Goal: Transaction & Acquisition: Purchase product/service

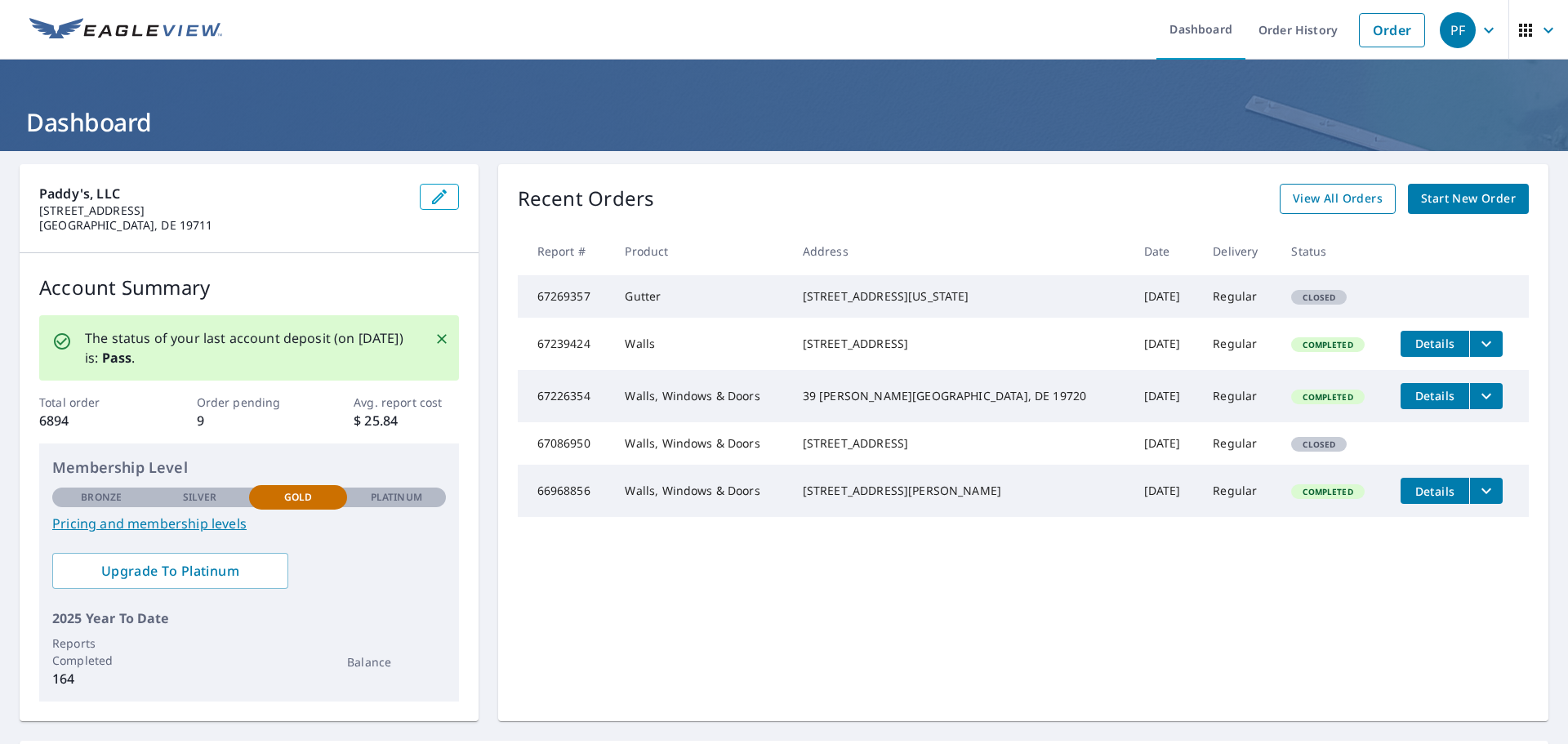
click at [1335, 196] on span "View All Orders" at bounding box center [1337, 199] width 90 height 21
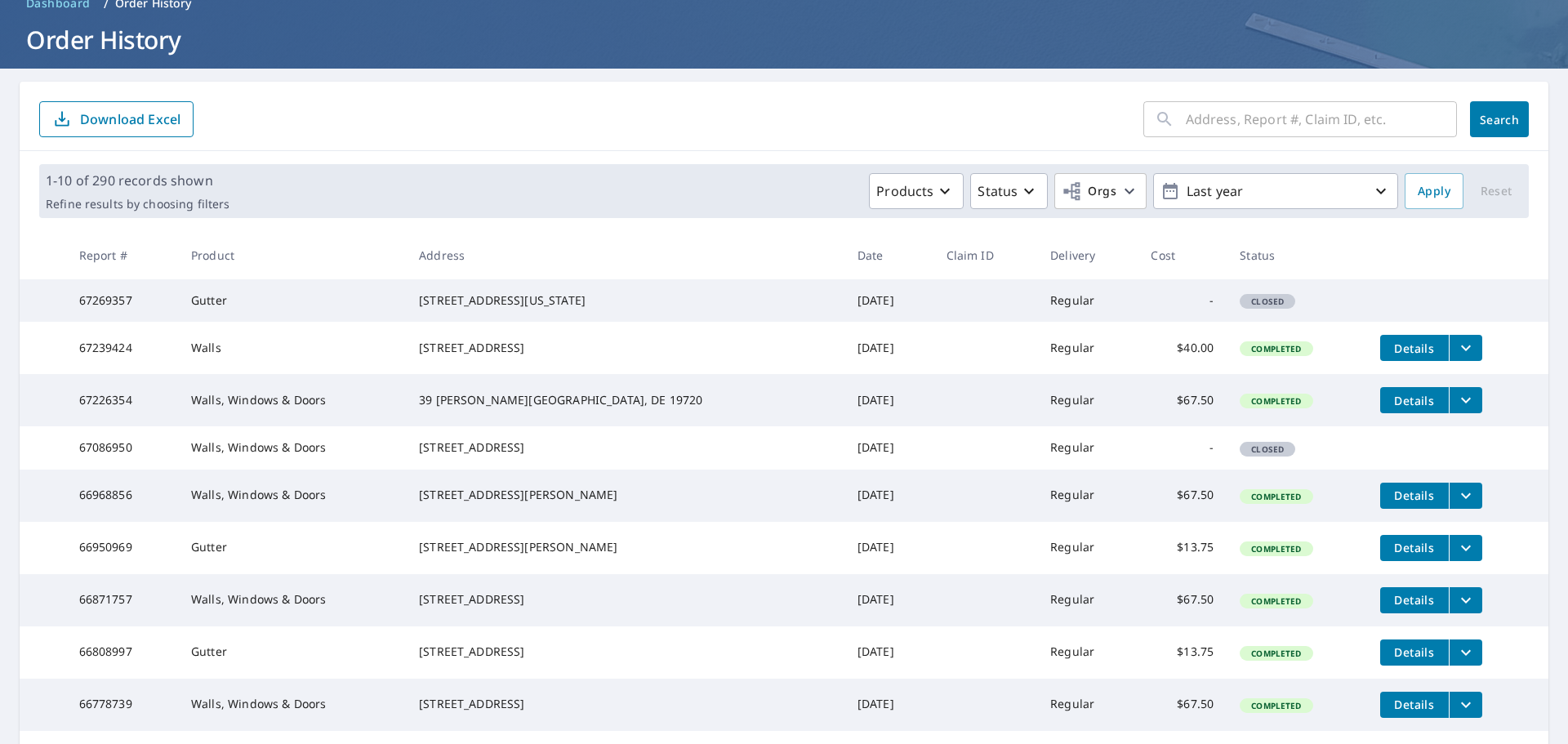
scroll to position [82, 0]
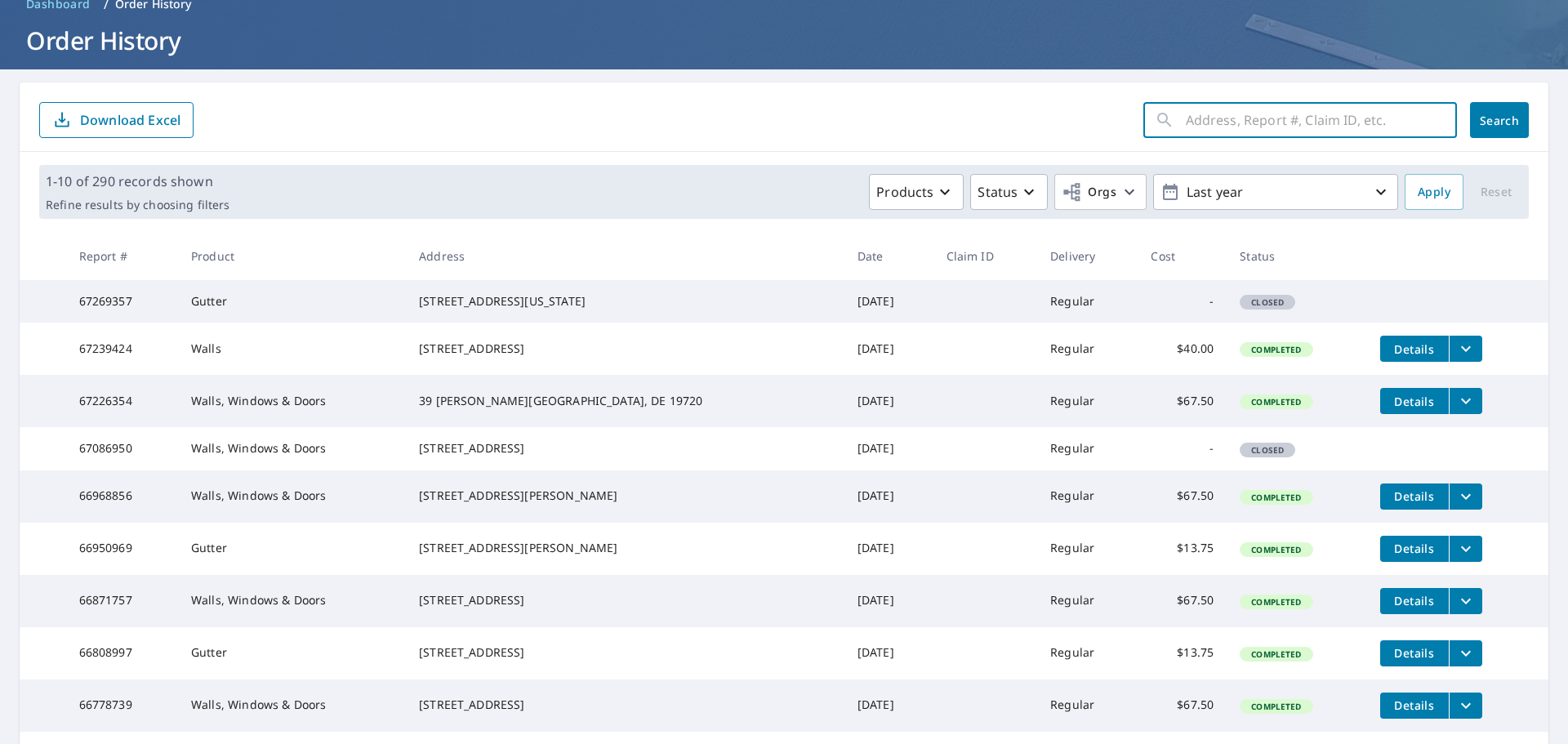
click at [1337, 112] on input "text" at bounding box center [1321, 120] width 271 height 45
type input "407 High"
click button "Search" at bounding box center [1499, 120] width 59 height 36
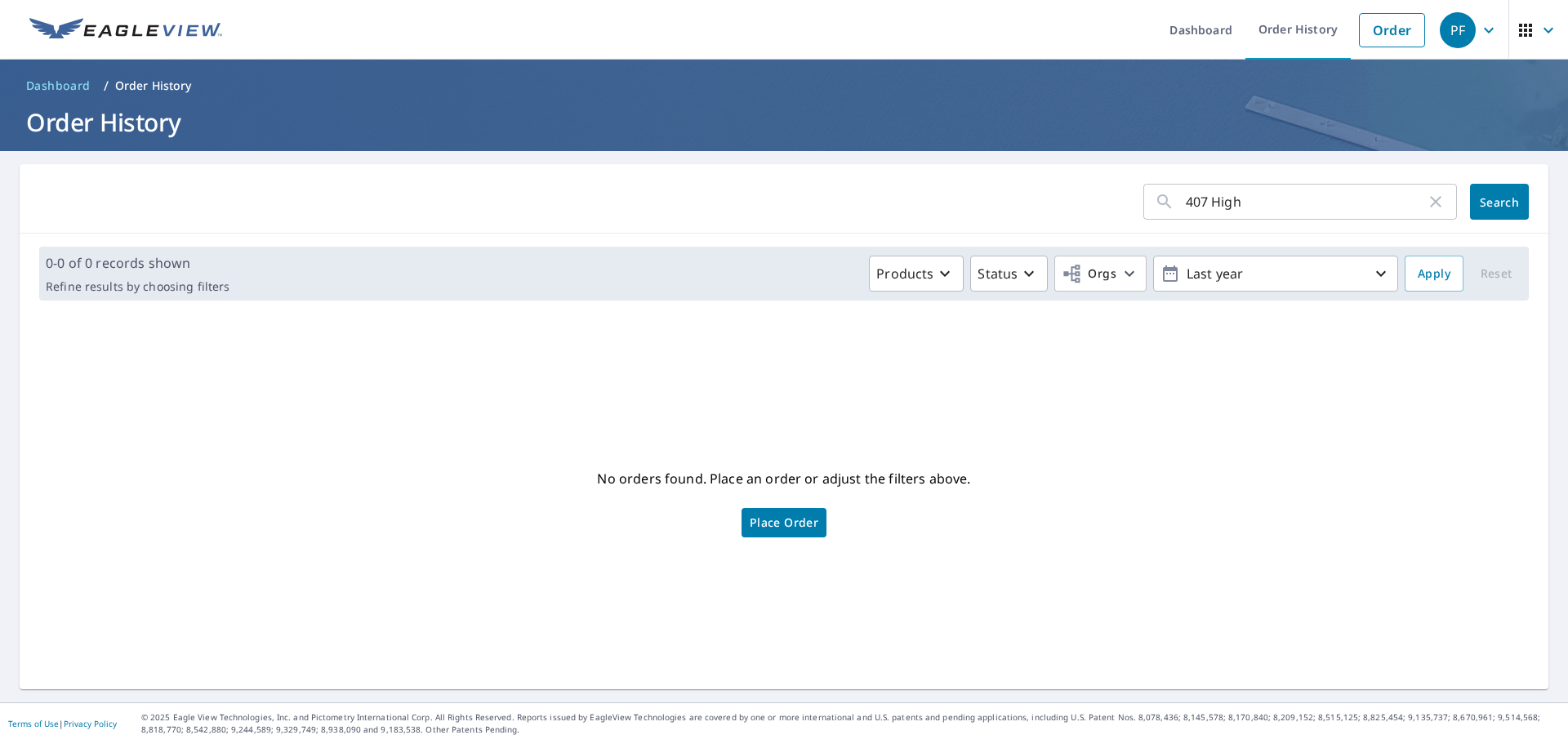
click at [355, 410] on div "No orders found. Place an order or adjust the filters above. Place Order" at bounding box center [784, 501] width 1503 height 350
drag, startPoint x: 488, startPoint y: 370, endPoint x: 498, endPoint y: 361, distance: 13.5
click at [492, 368] on div "No orders found. Place an order or adjust the filters above. Place Order" at bounding box center [784, 501] width 1503 height 350
drag, startPoint x: 1242, startPoint y: 204, endPoint x: 978, endPoint y: 218, distance: 264.4
click at [982, 216] on form "407 High ​ Search" at bounding box center [784, 202] width 1489 height 36
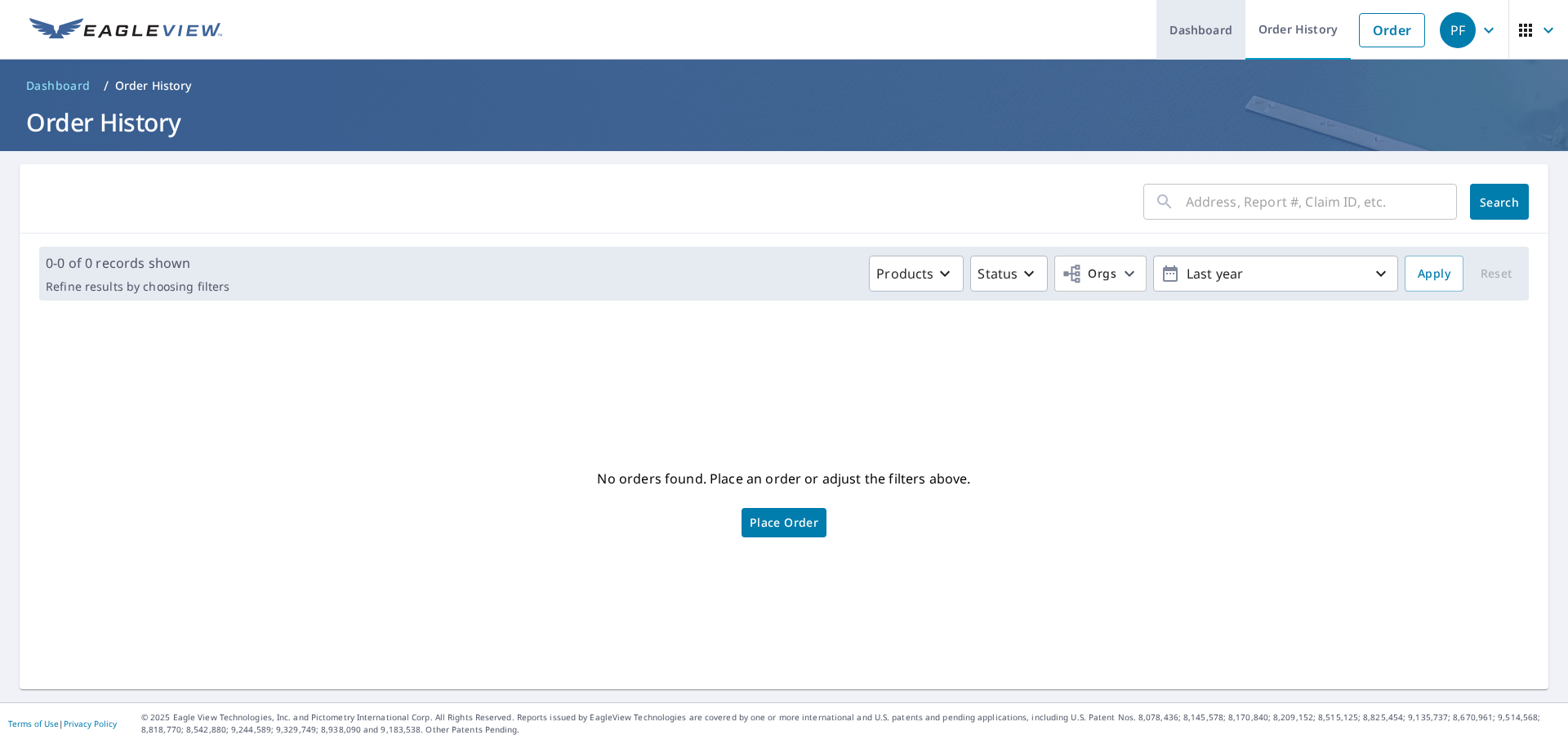
click at [1204, 19] on link "Dashboard" at bounding box center [1200, 29] width 89 height 60
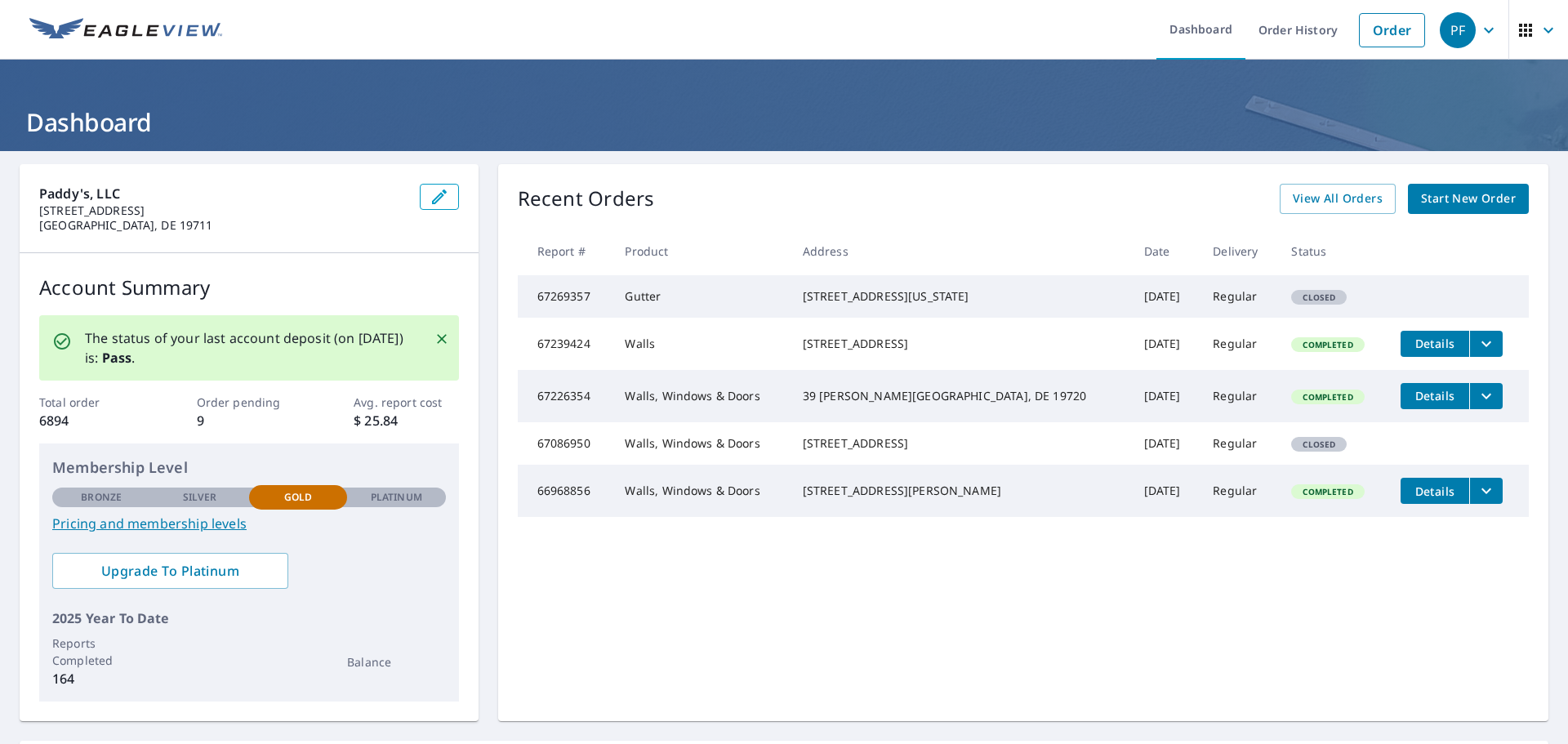
click at [1469, 209] on span "Start New Order" at bounding box center [1469, 199] width 95 height 21
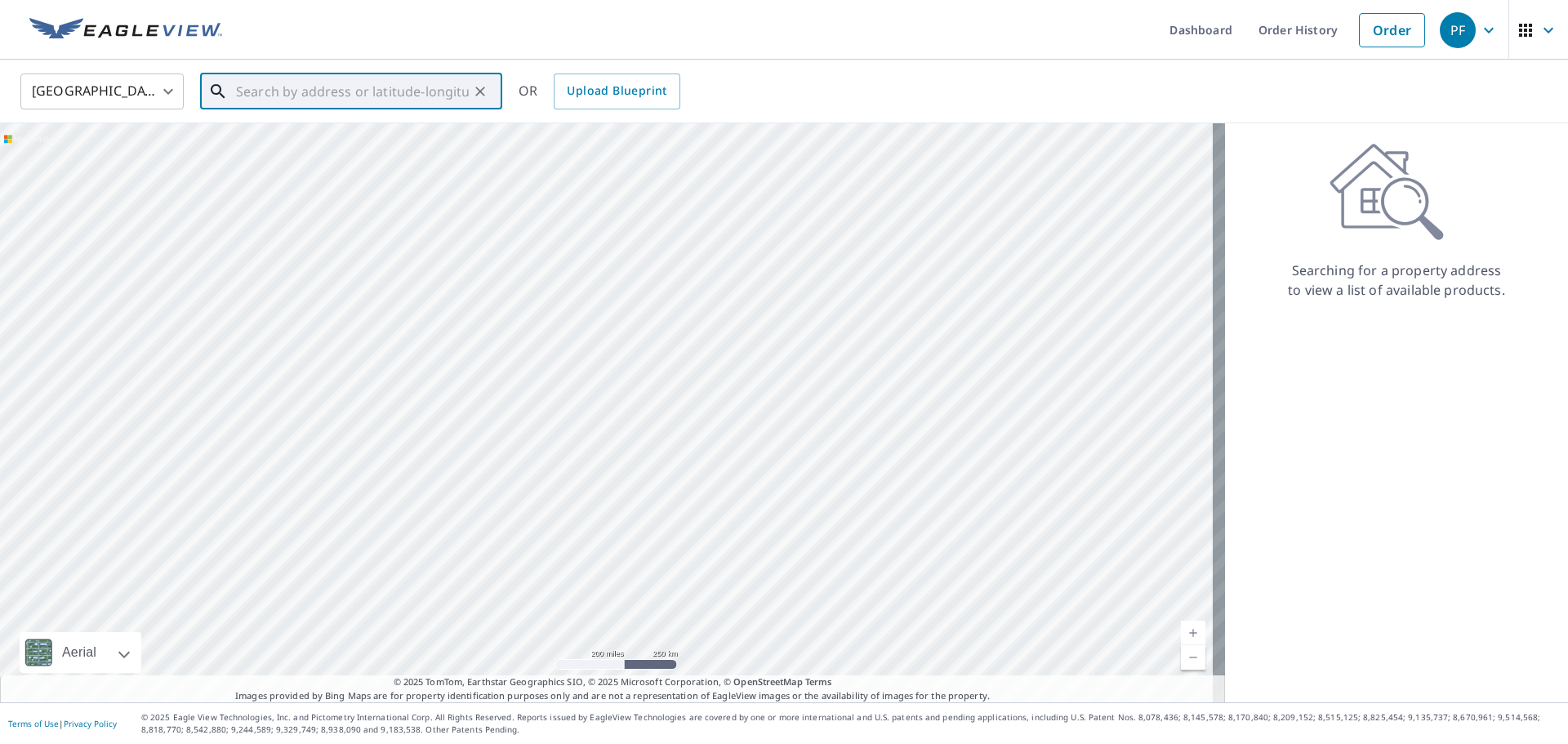
click at [334, 99] on input "text" at bounding box center [352, 91] width 233 height 45
click at [388, 91] on input "[STREET_ADDRESS]" at bounding box center [352, 91] width 233 height 45
click at [346, 144] on span "[STREET_ADDRESS]" at bounding box center [361, 138] width 257 height 20
type input "[STREET_ADDRESS]"
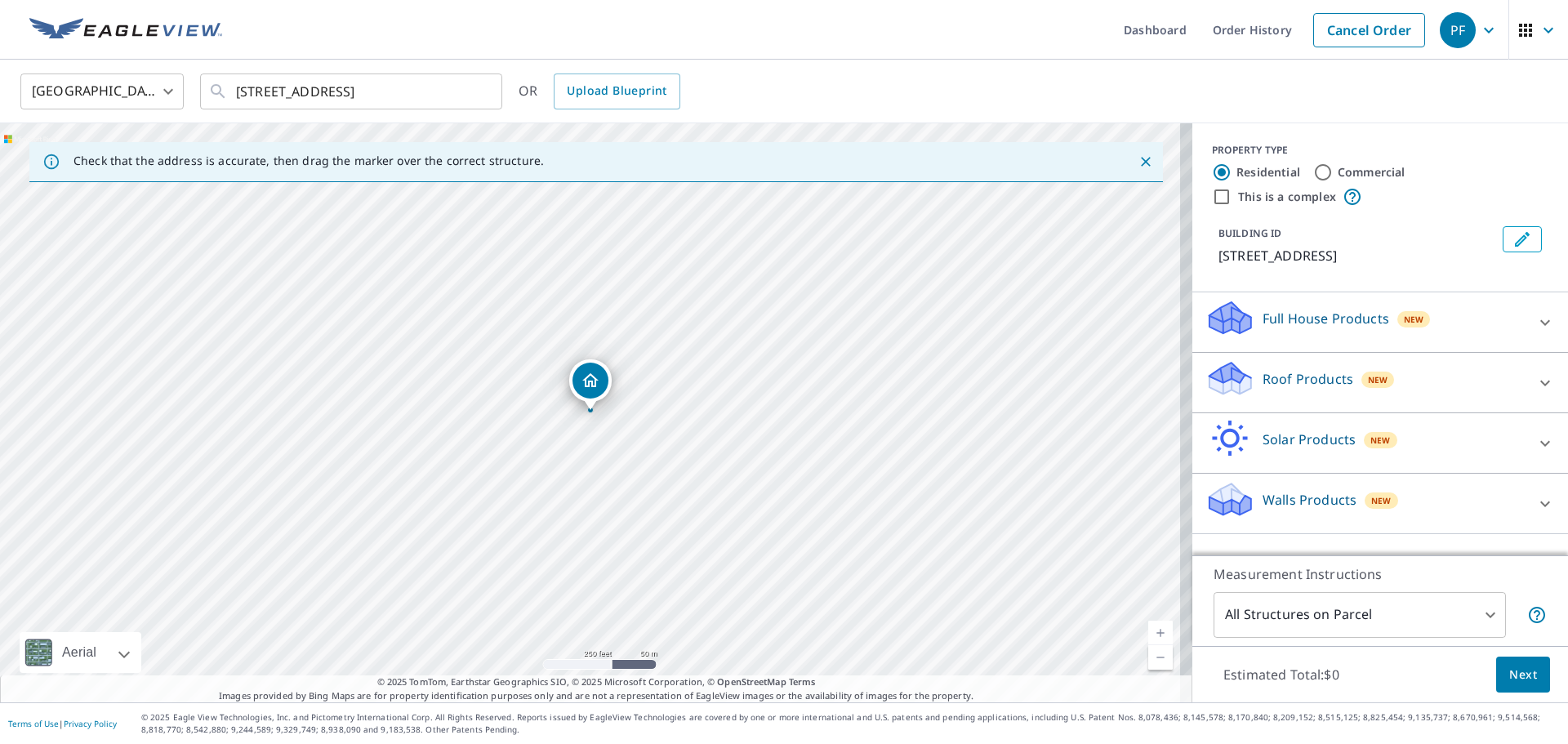
click at [1304, 499] on p "Walls Products" at bounding box center [1308, 499] width 94 height 20
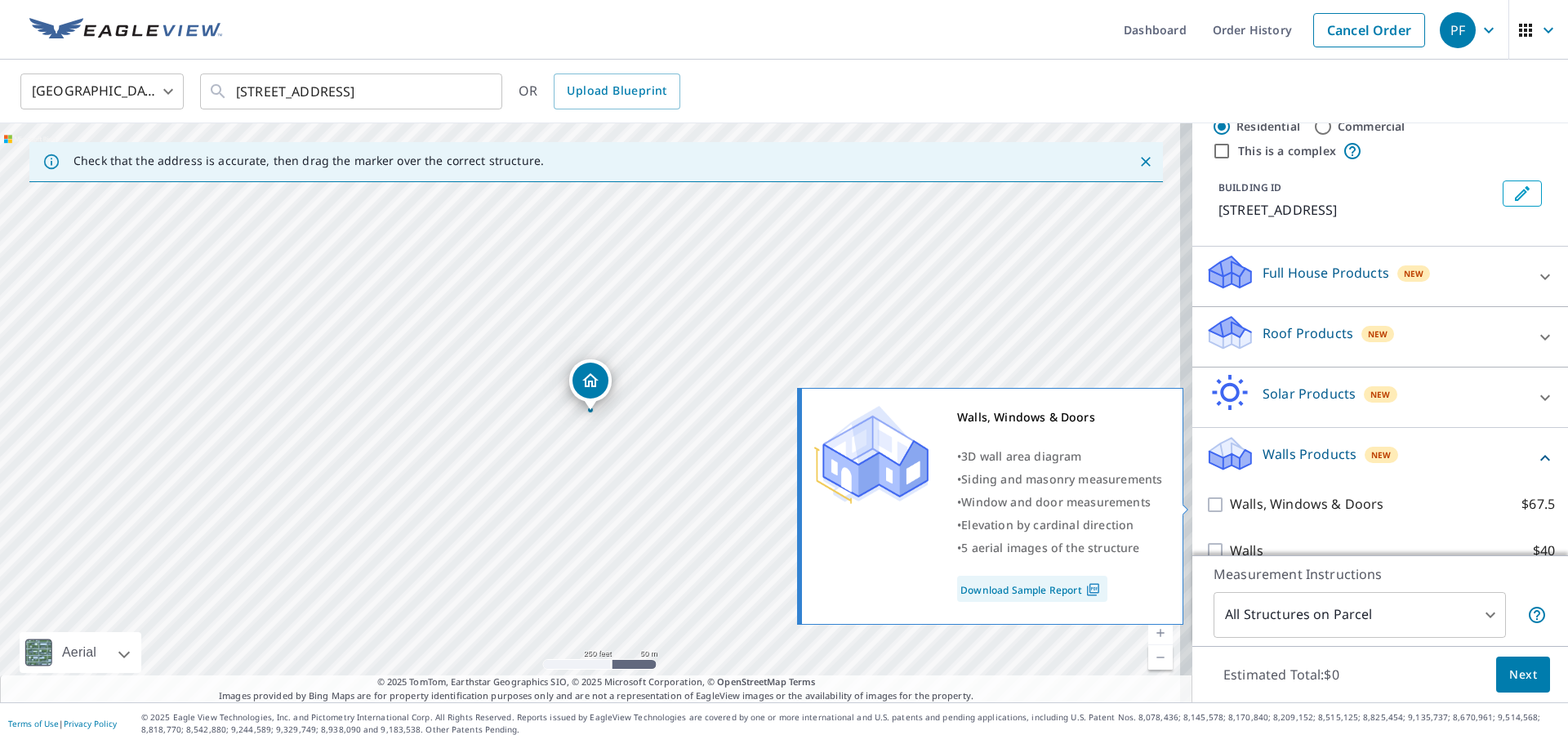
scroll to position [71, 0]
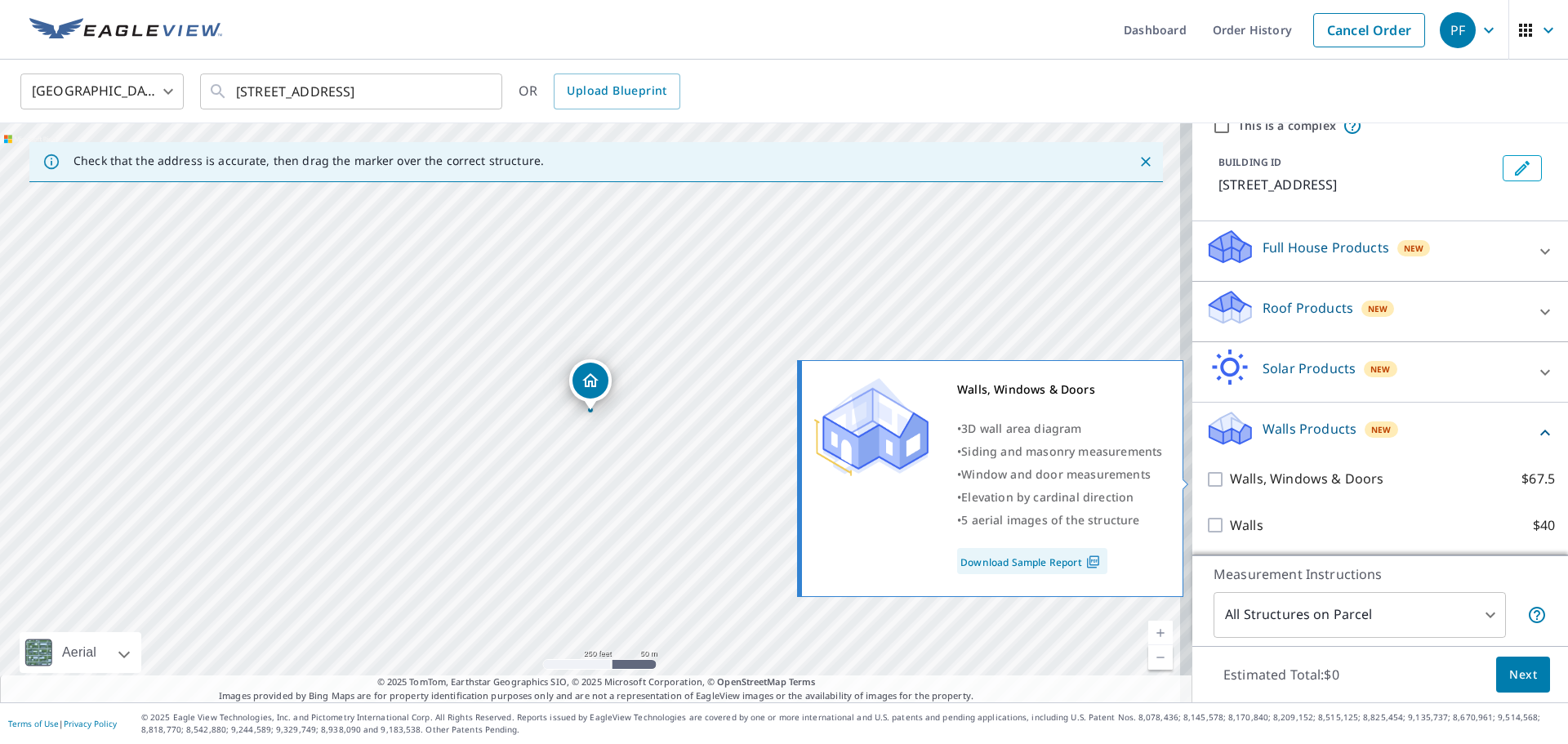
click at [1279, 483] on p "Walls, Windows & Doors" at bounding box center [1307, 480] width 153 height 21
click at [1230, 483] on input "Walls, Windows & Doors $67.5" at bounding box center [1217, 480] width 25 height 20
checkbox input "true"
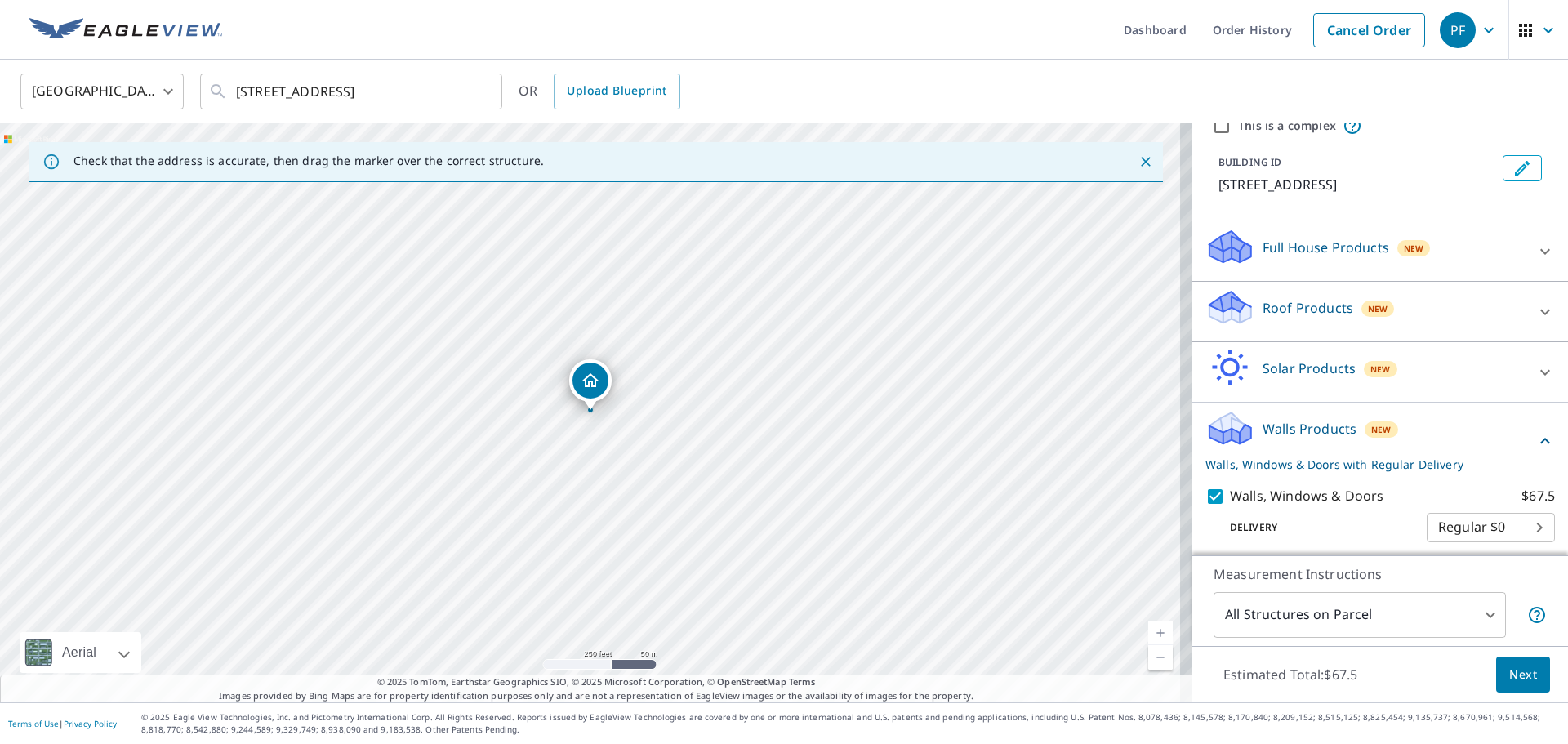
scroll to position [124, 0]
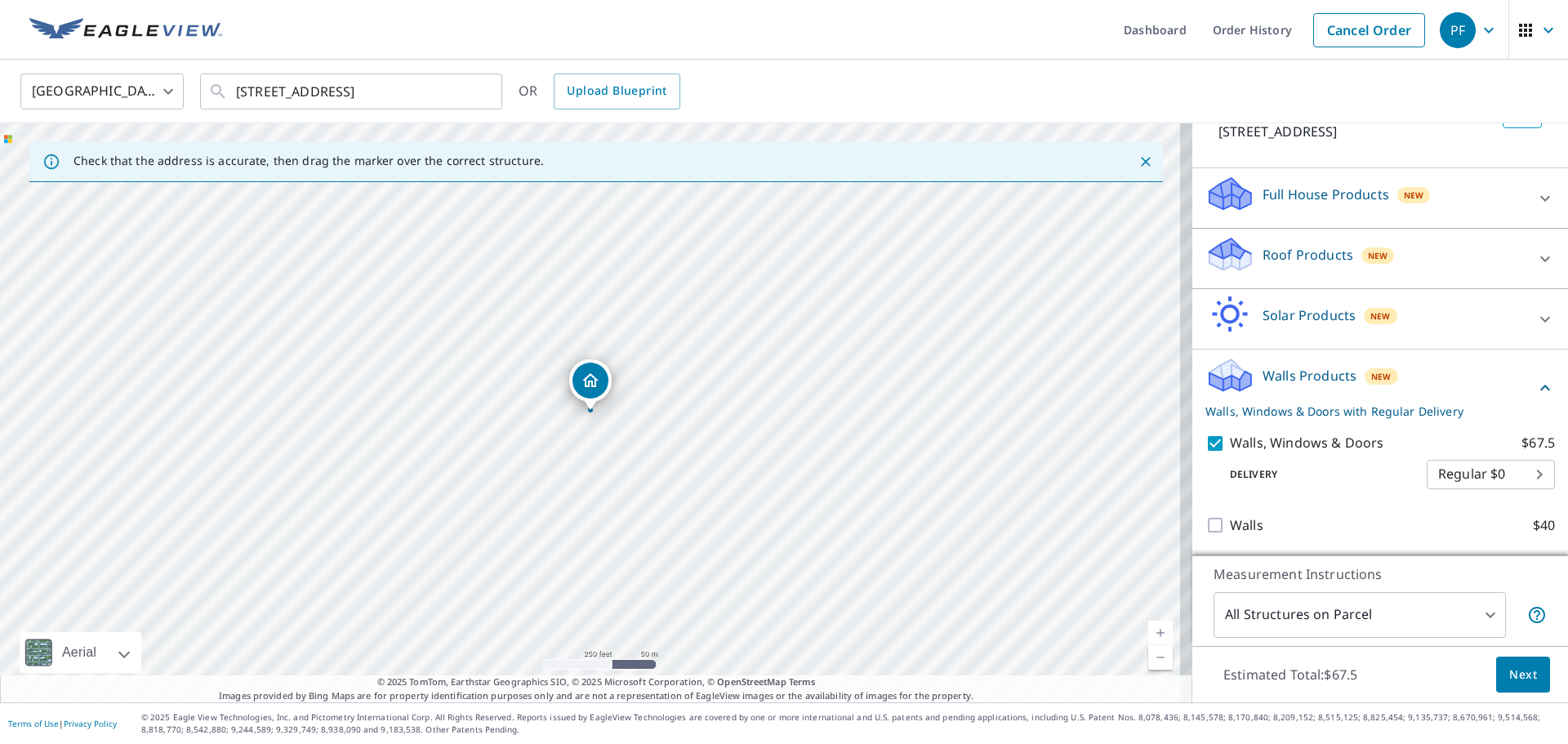
click at [1511, 671] on span "Next" at bounding box center [1523, 676] width 27 height 21
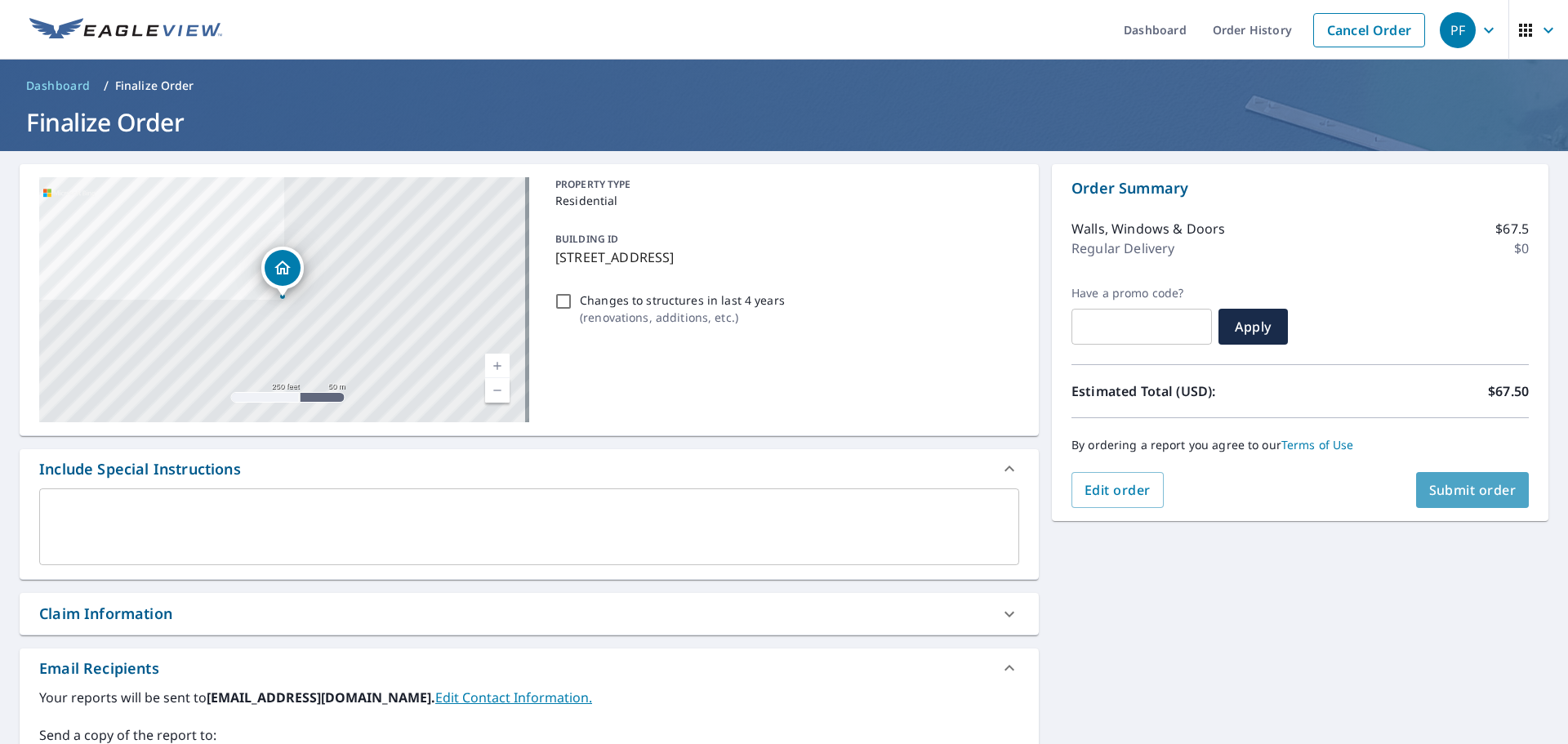
click at [1441, 494] on span "Submit order" at bounding box center [1472, 490] width 87 height 18
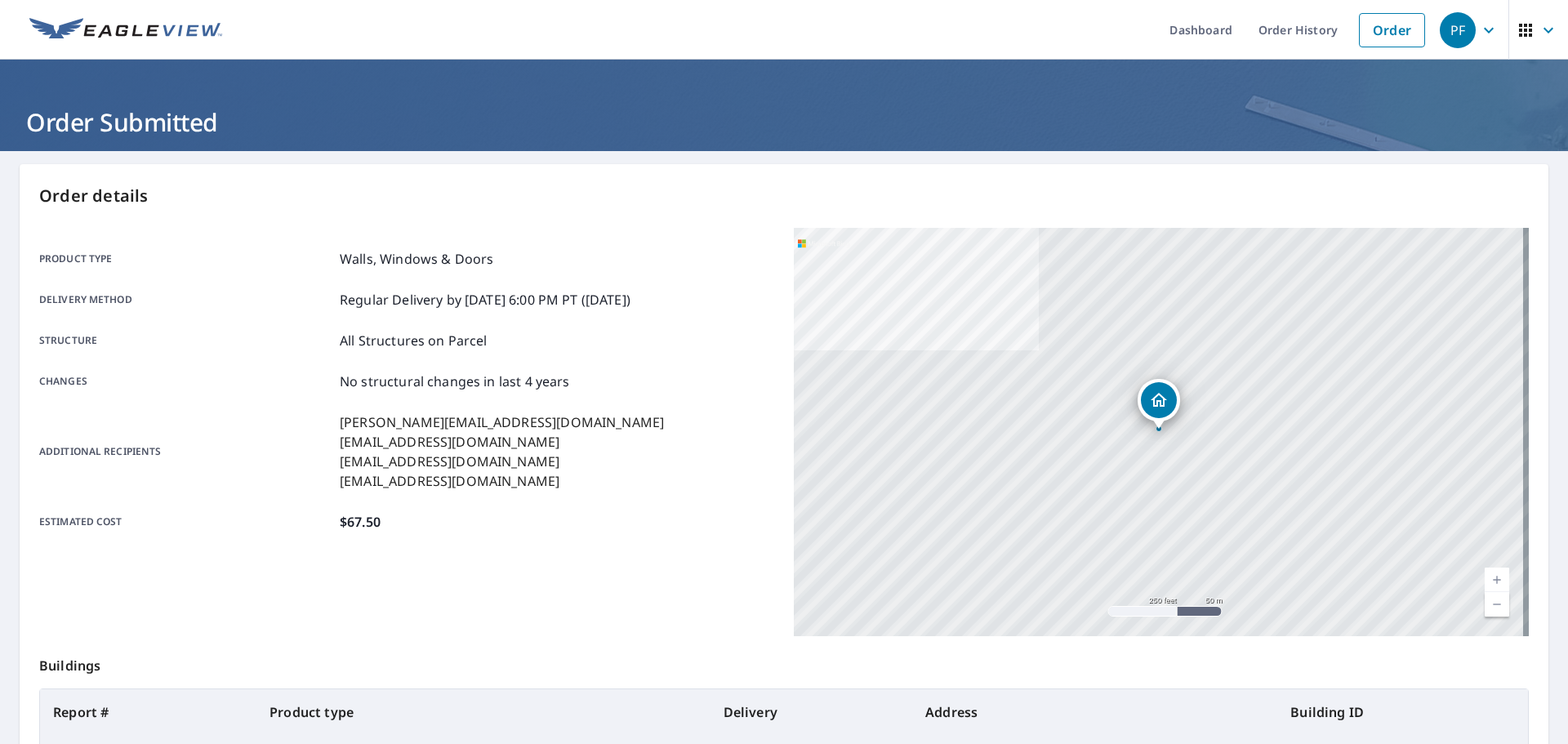
click at [1539, 26] on icon "button" at bounding box center [1548, 30] width 20 height 20
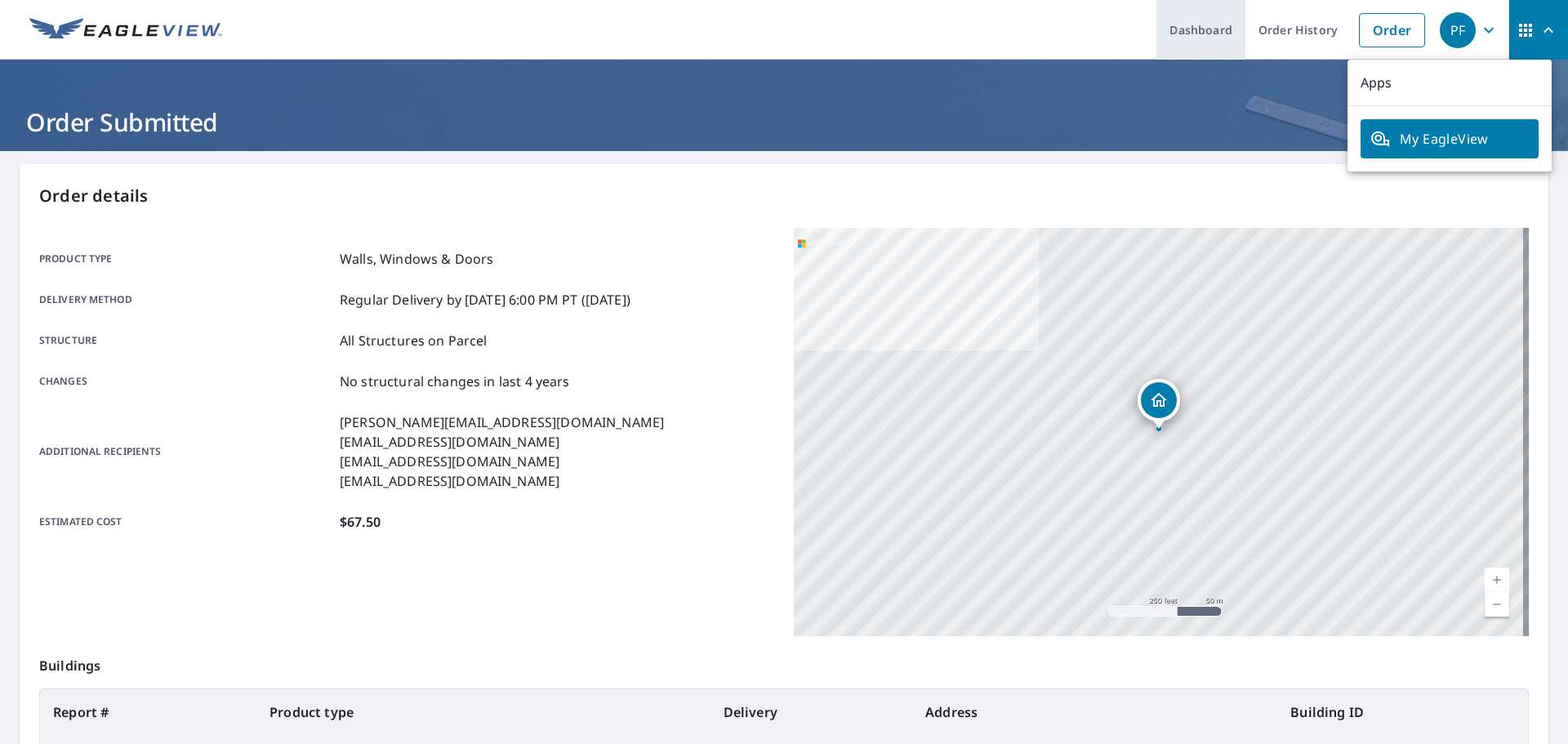
click at [1203, 27] on link "Dashboard" at bounding box center [1200, 29] width 89 height 60
